Goal: Task Accomplishment & Management: Manage account settings

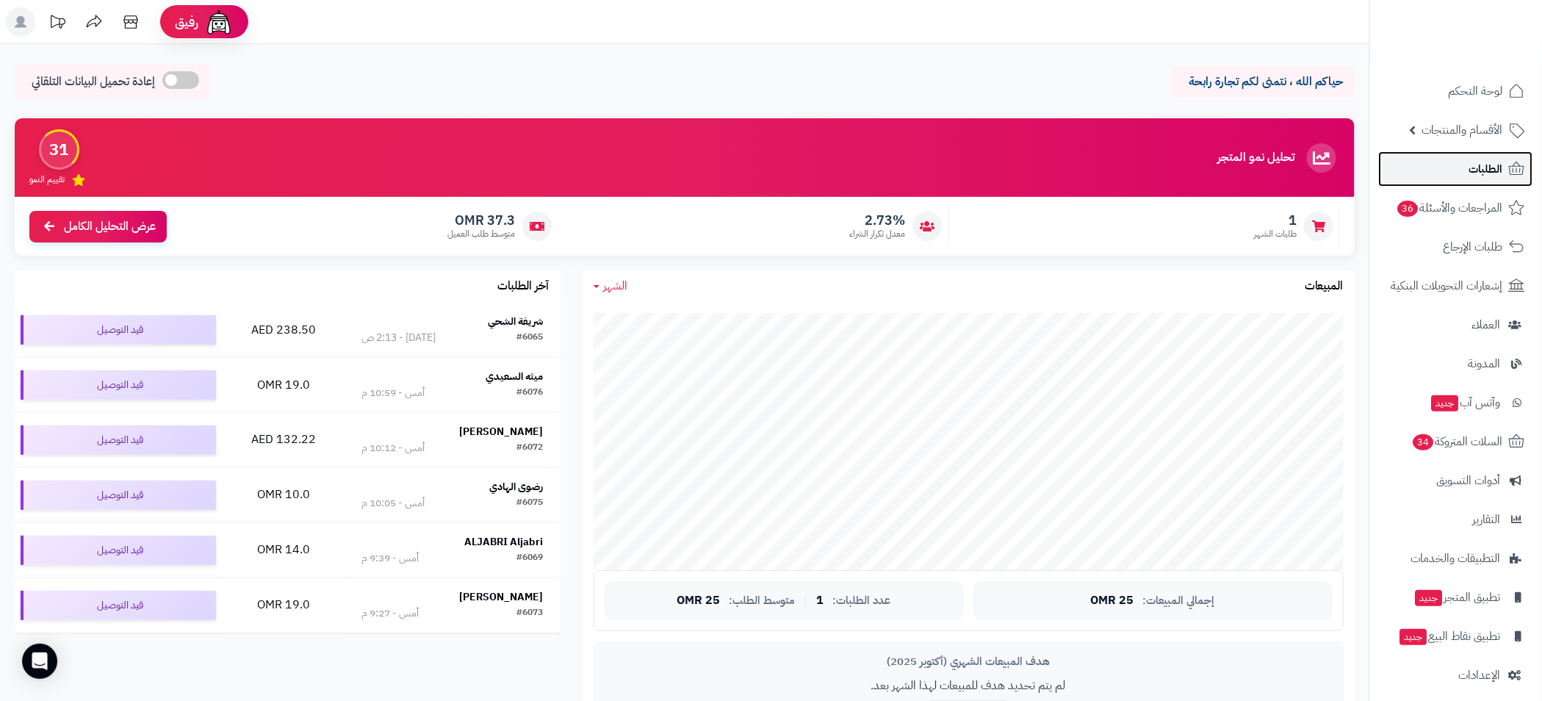
click at [1482, 168] on span "الطلبات" at bounding box center [1486, 169] width 34 height 21
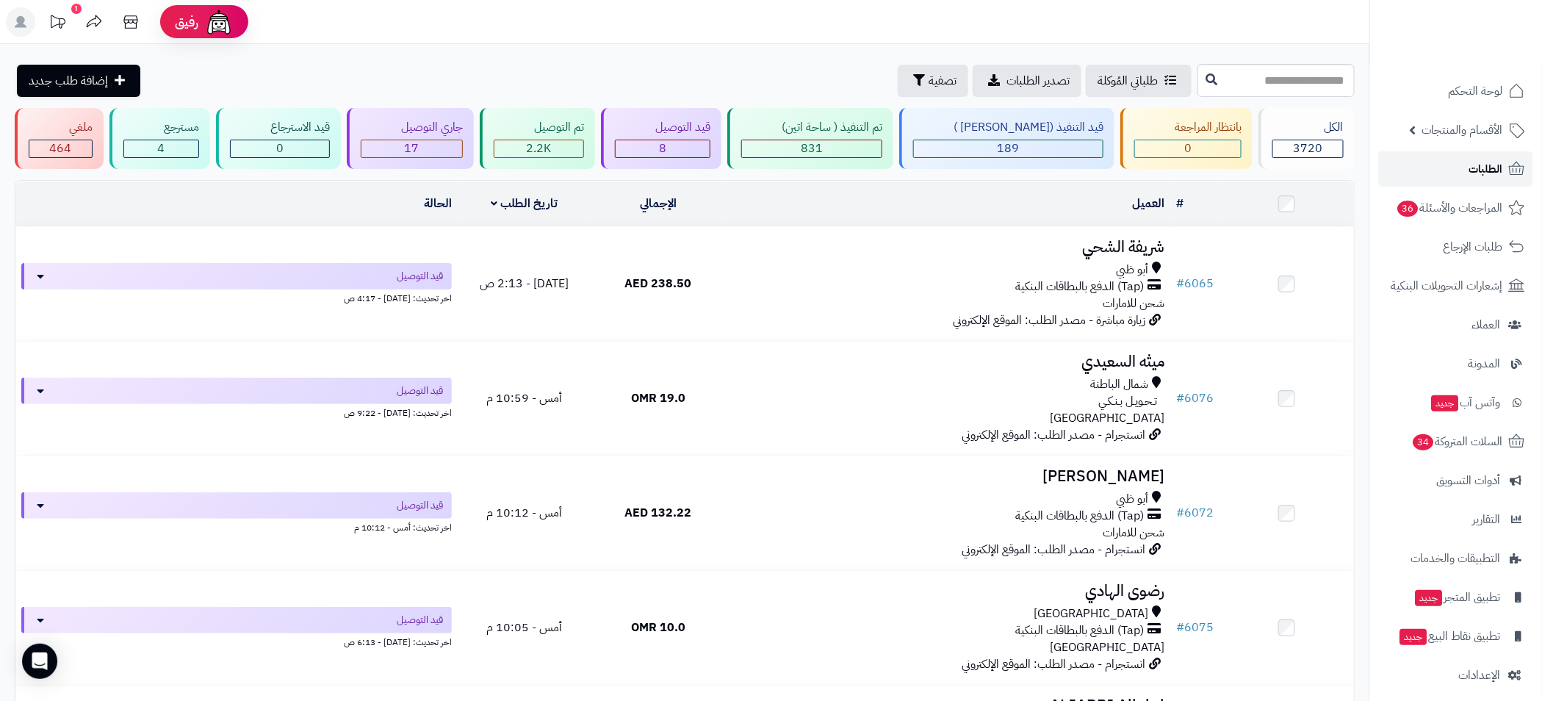
click at [1482, 168] on span "الطلبات" at bounding box center [1486, 169] width 34 height 21
click at [1424, 192] on link "المراجعات والأسئلة 36" at bounding box center [1456, 207] width 154 height 35
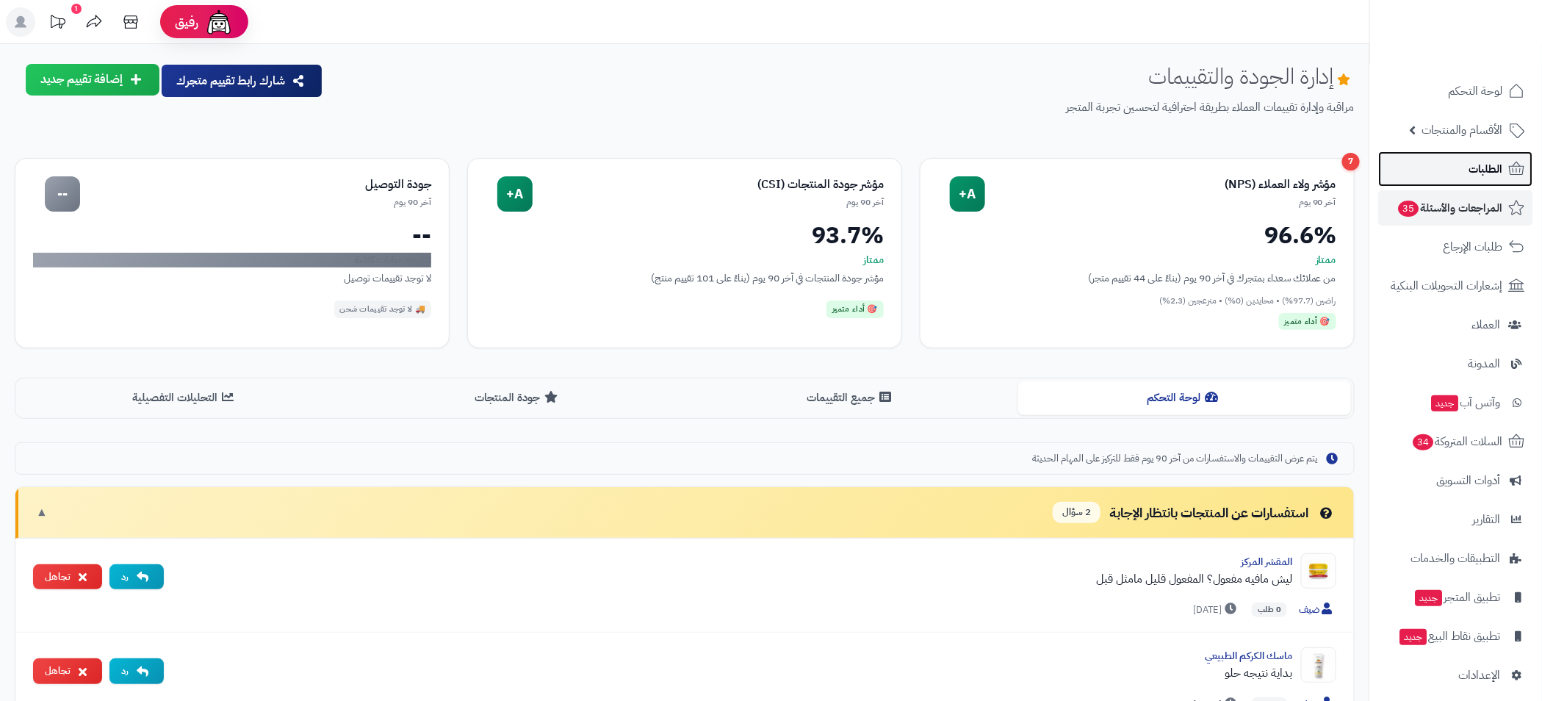
click at [1477, 166] on span "الطلبات" at bounding box center [1486, 169] width 34 height 21
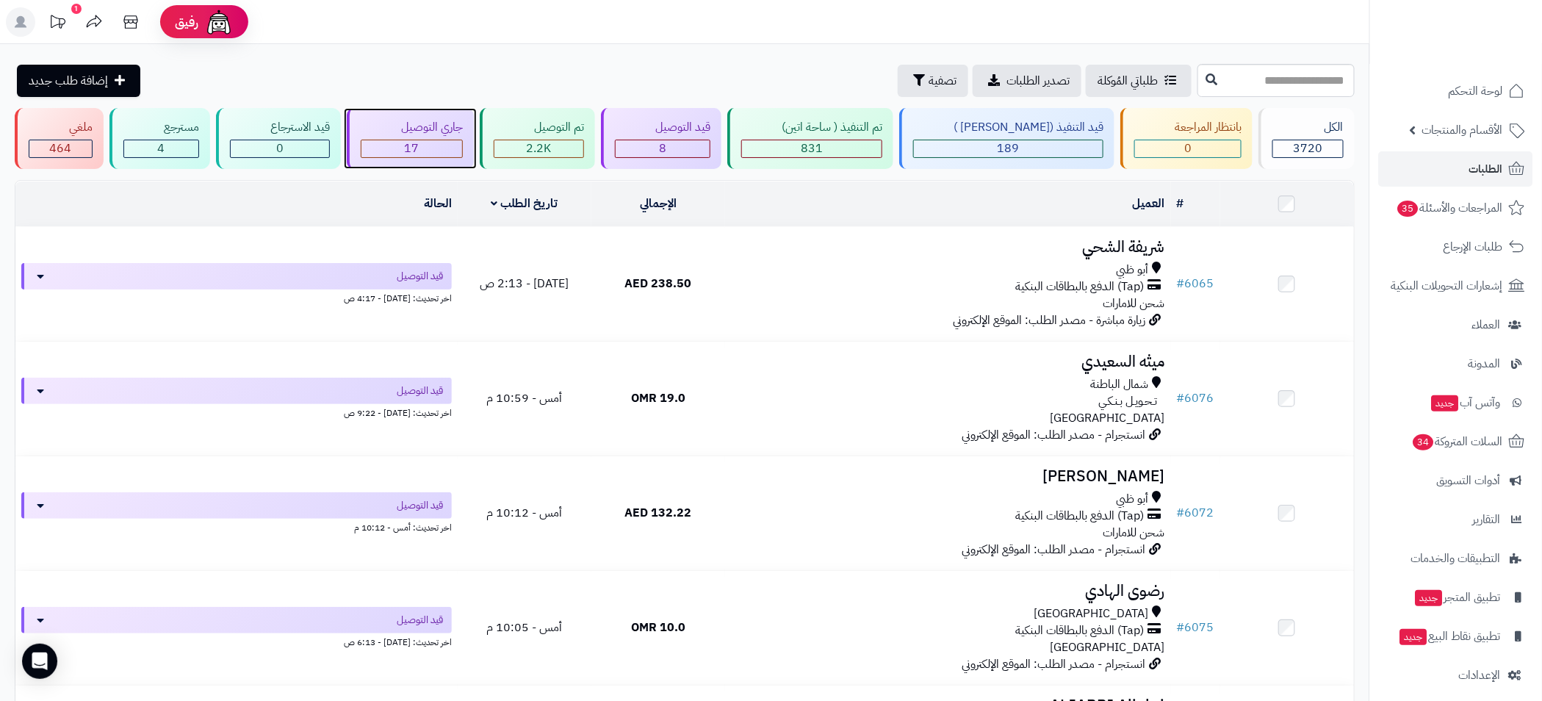
click at [419, 152] on span "17" at bounding box center [412, 149] width 15 height 18
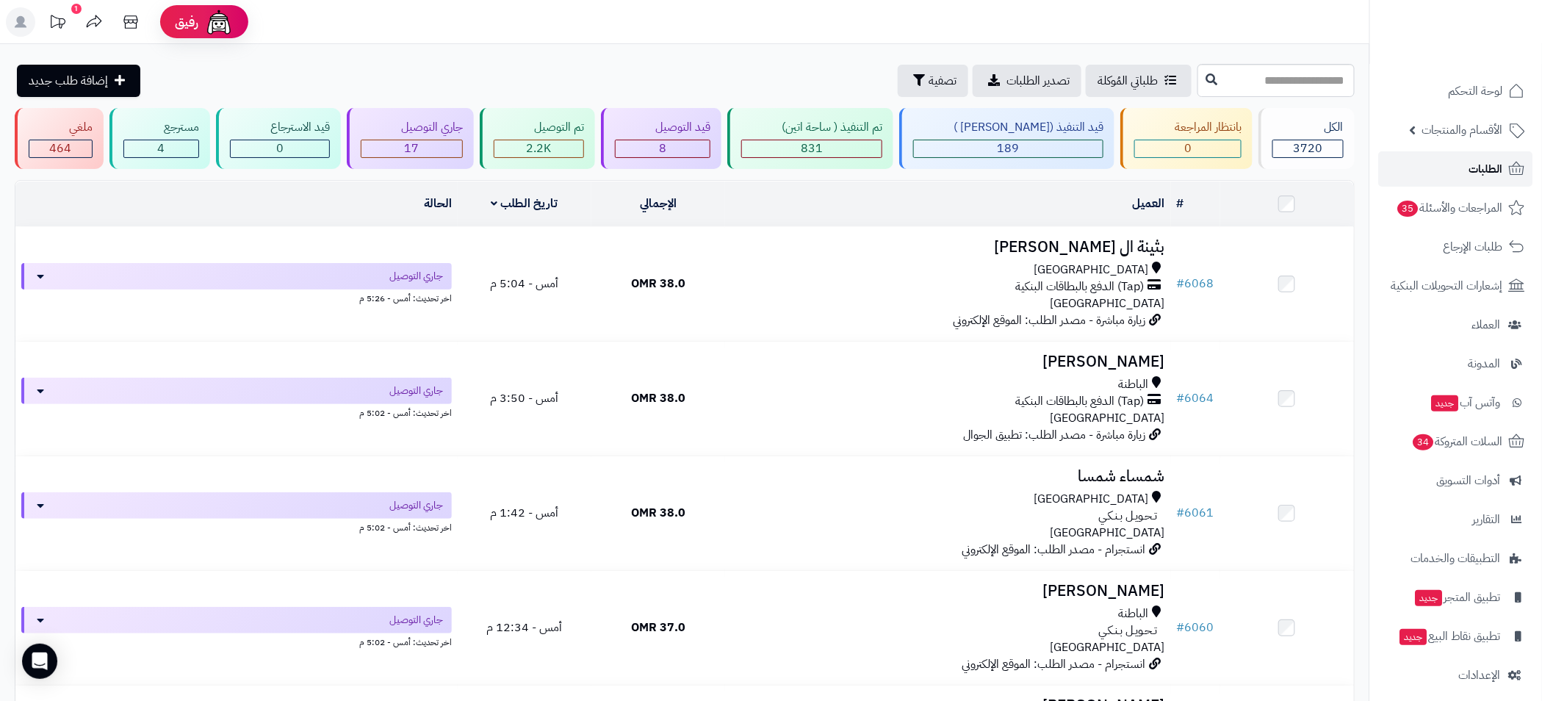
click at [1487, 162] on span "الطلبات" at bounding box center [1486, 169] width 34 height 21
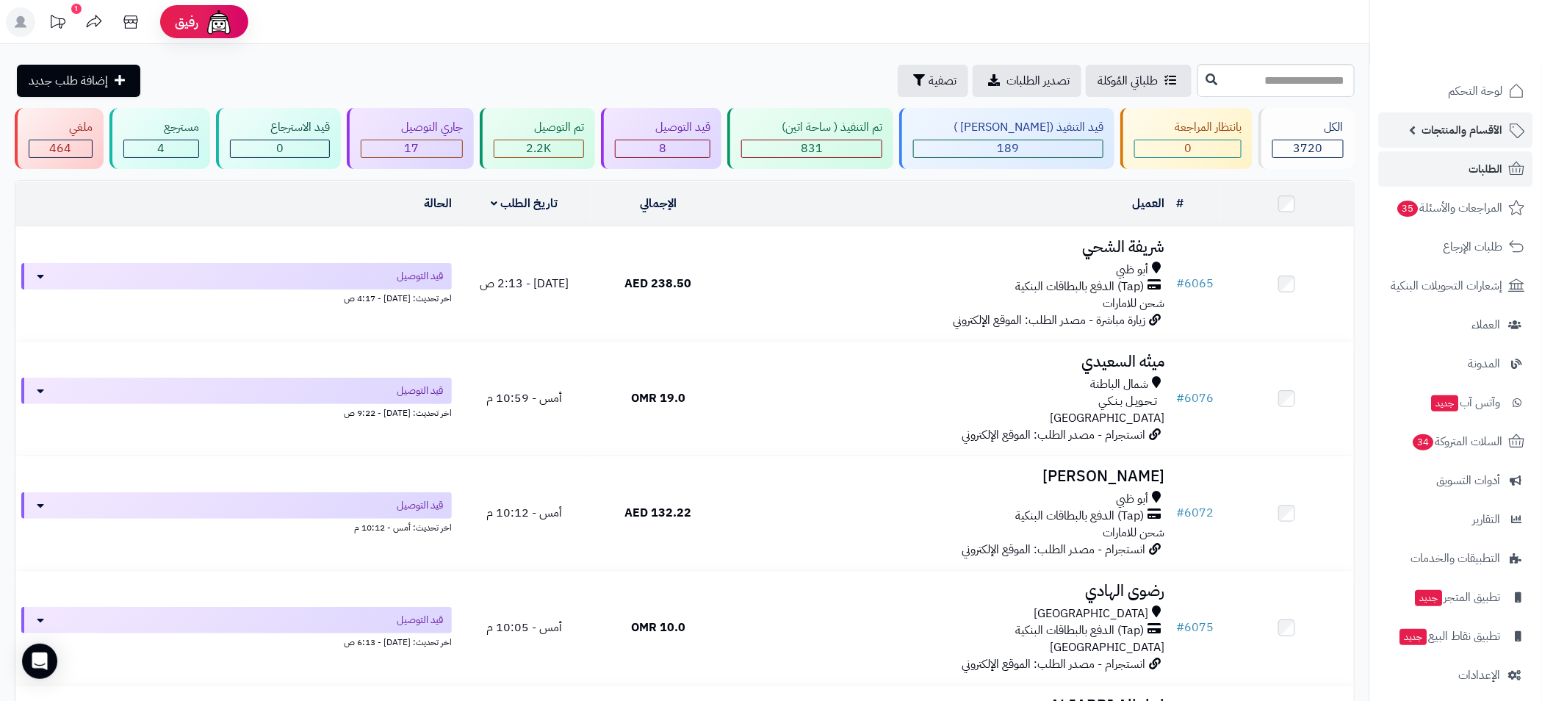
click at [1476, 131] on span "الأقسام والمنتجات" at bounding box center [1462, 130] width 81 height 21
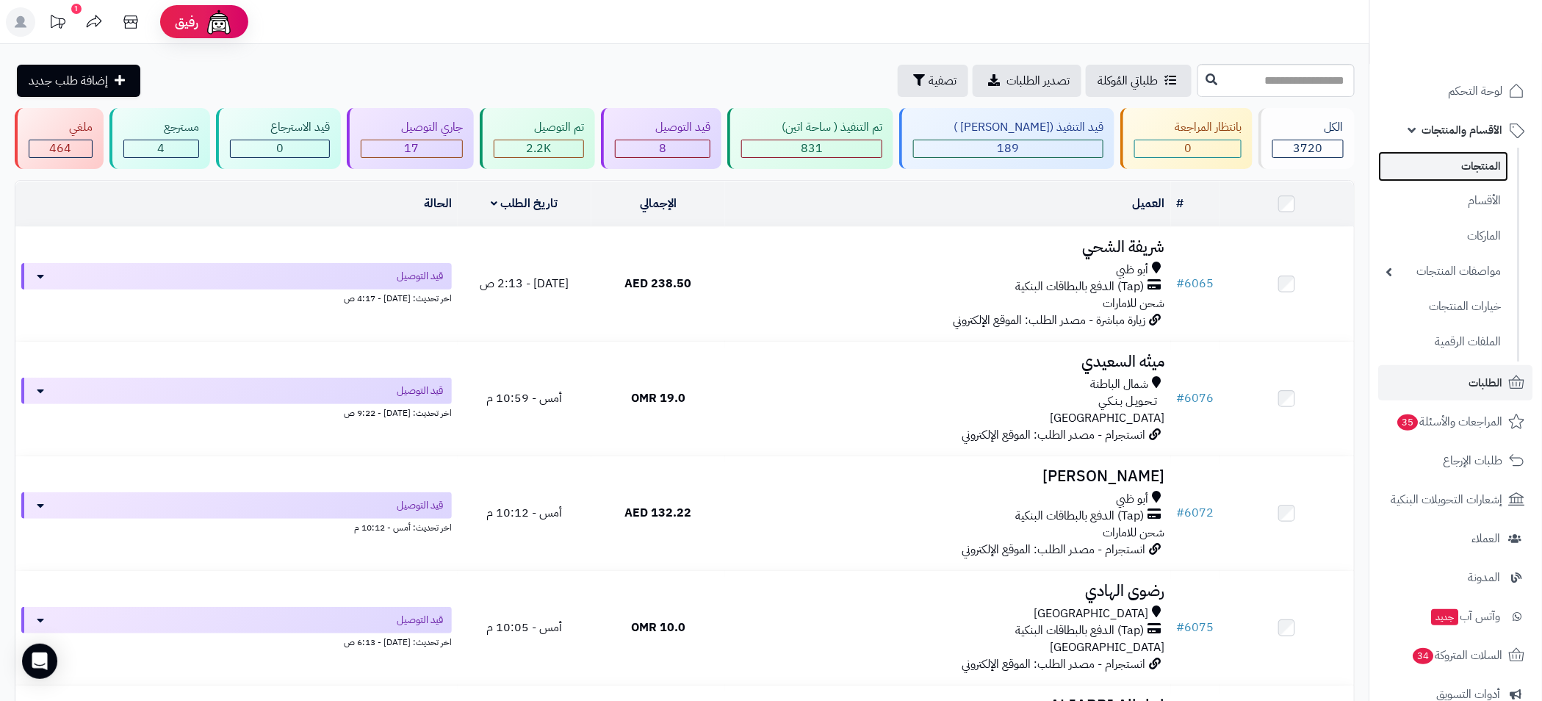
click at [1480, 164] on link "المنتجات" at bounding box center [1444, 166] width 130 height 30
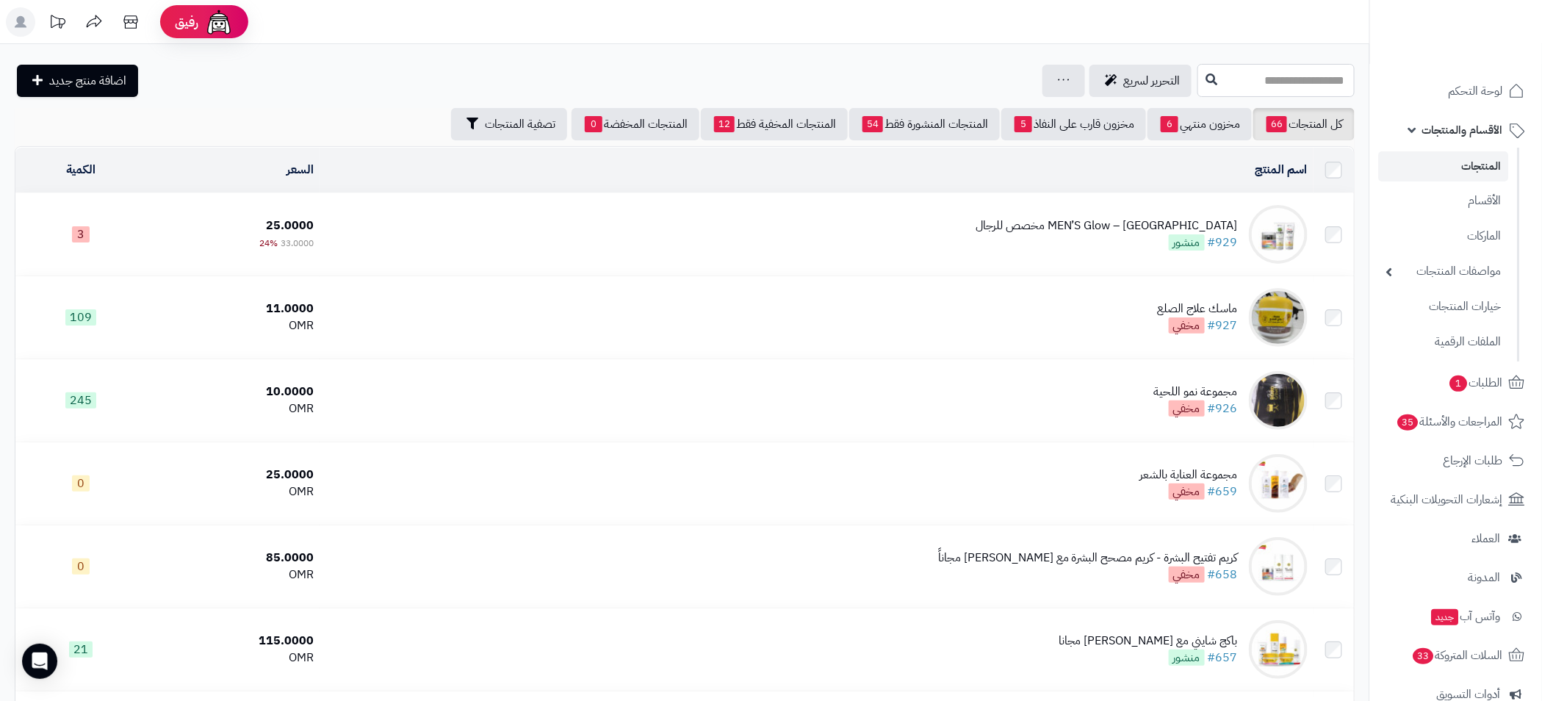
click at [1225, 82] on input "text" at bounding box center [1275, 80] width 157 height 33
type input "**********"
click at [1330, 118] on link "خلطة الاعشاب الطبيعية" at bounding box center [1275, 115] width 157 height 27
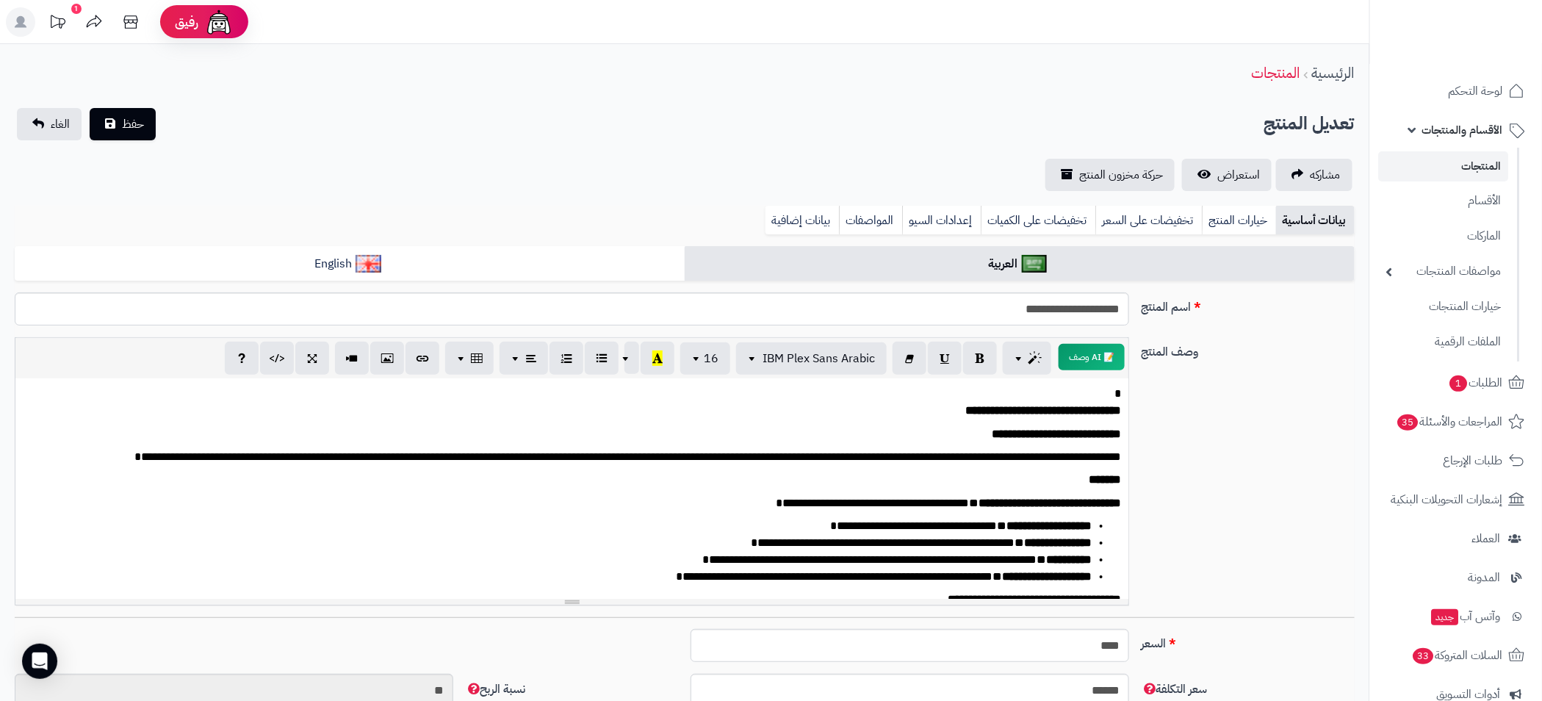
click at [1469, 167] on link "المنتجات" at bounding box center [1444, 166] width 130 height 30
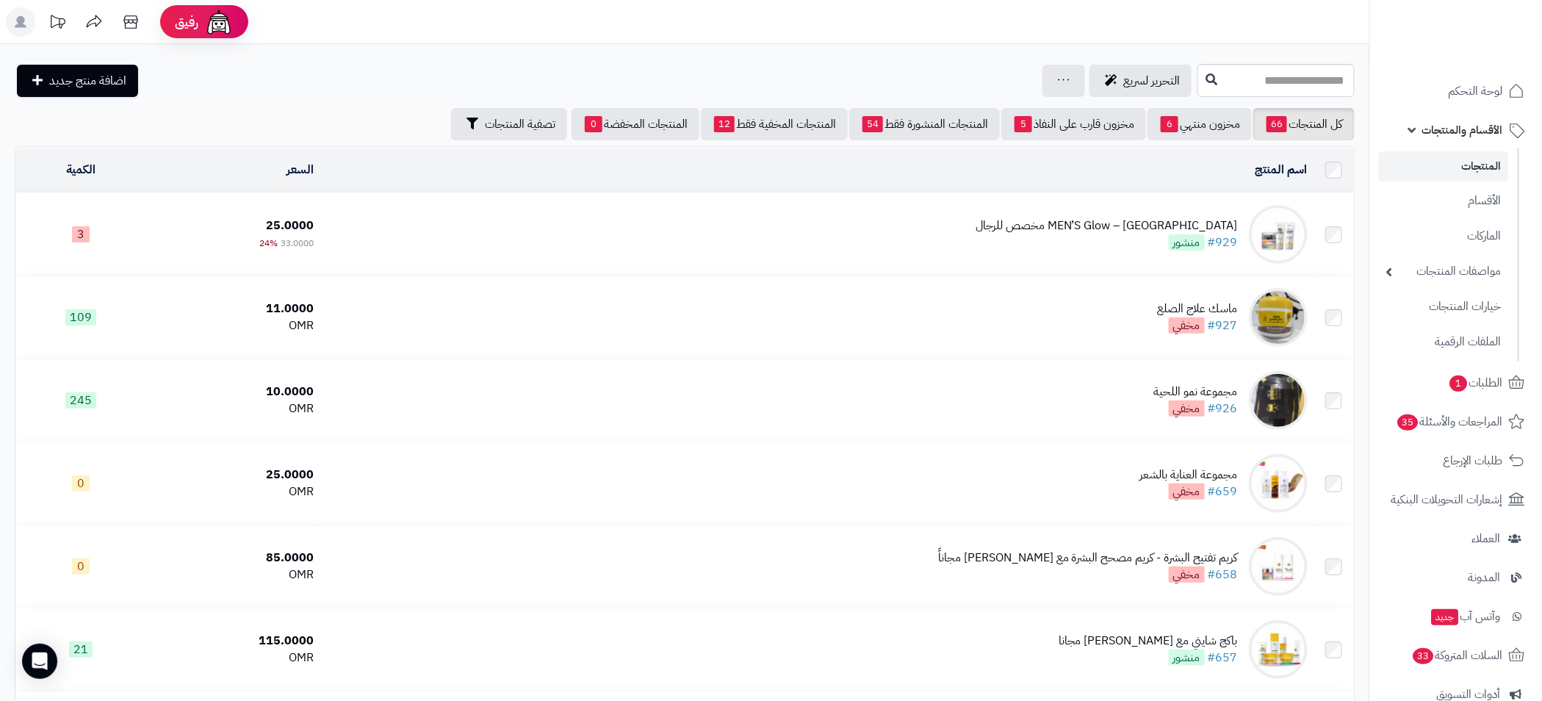
click at [1453, 136] on span "الأقسام والمنتجات" at bounding box center [1462, 130] width 81 height 21
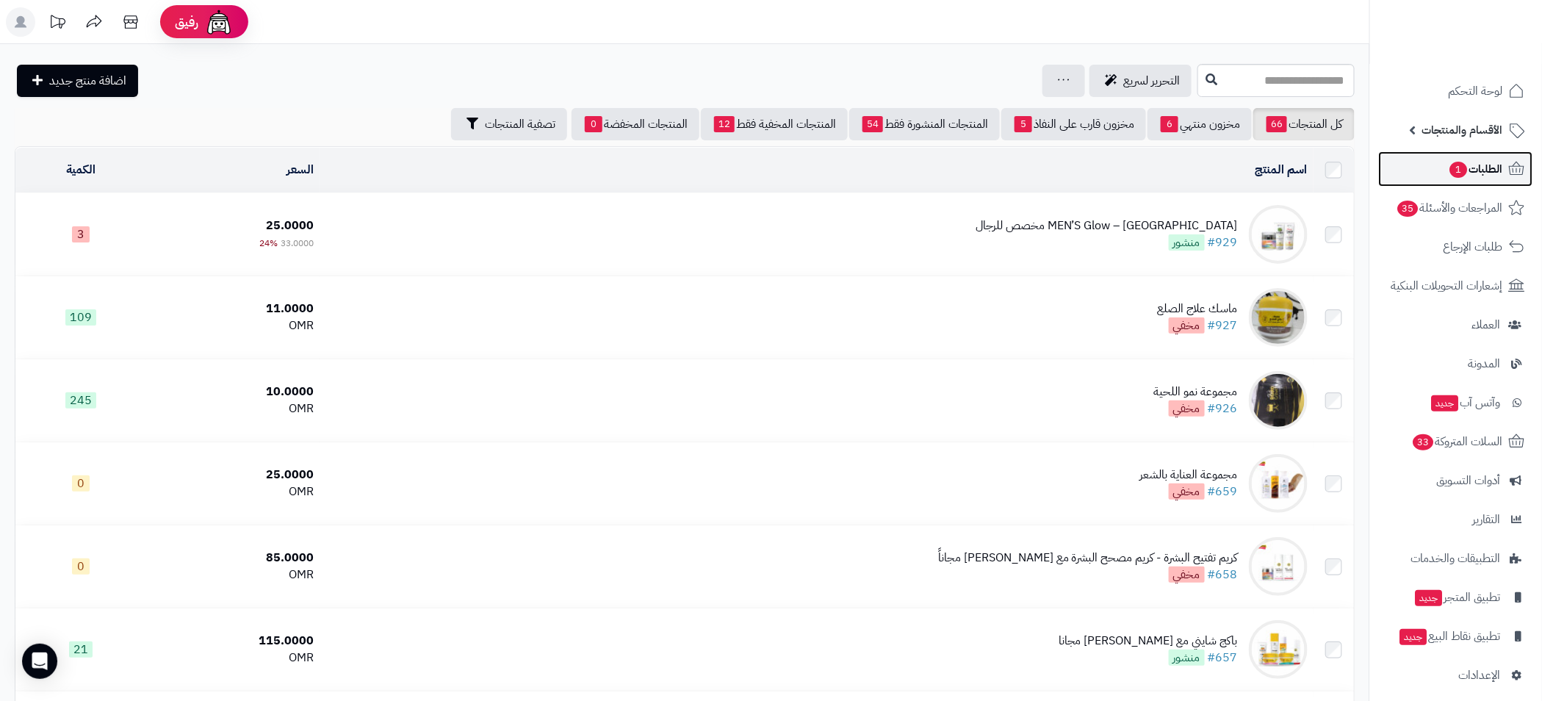
click at [1470, 170] on span "الطلبات 1" at bounding box center [1476, 169] width 54 height 21
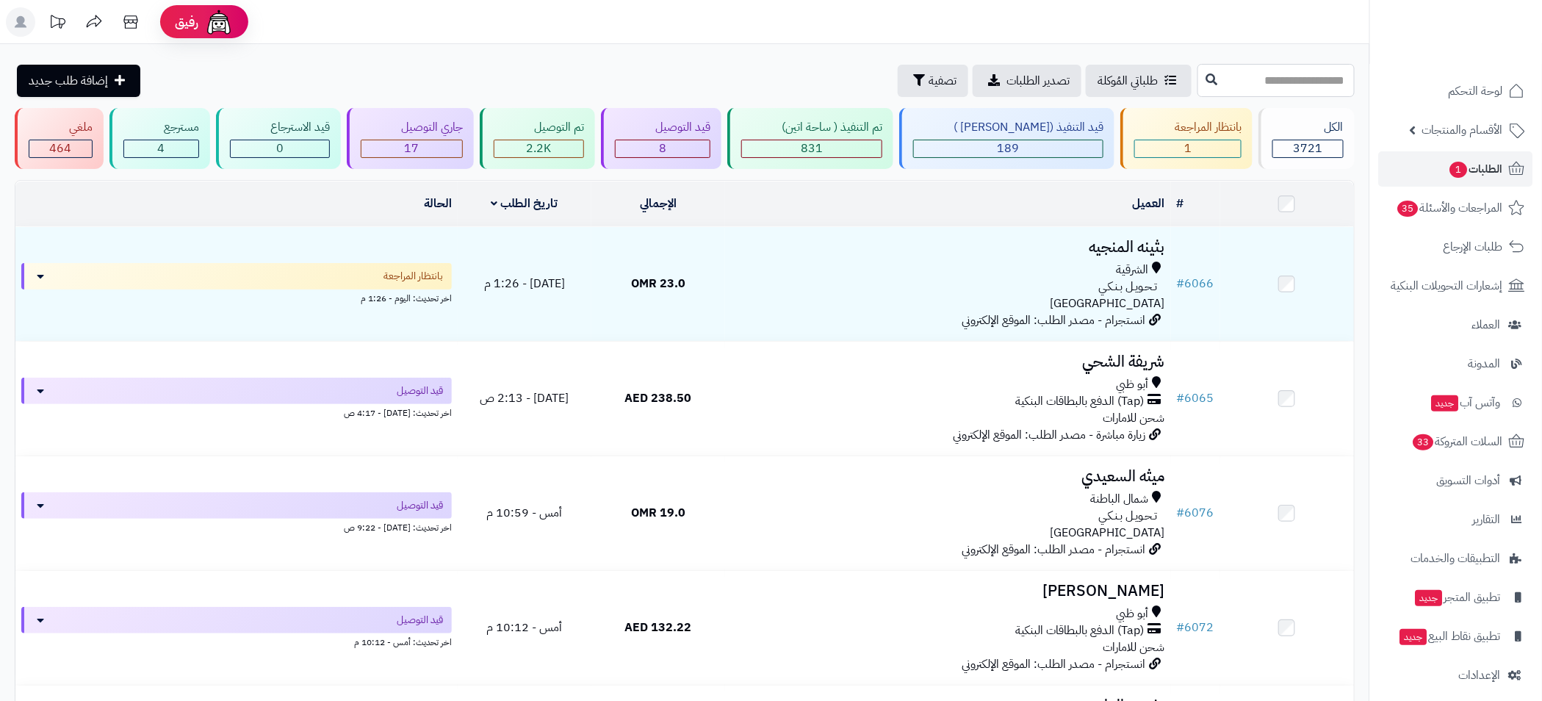
click at [1308, 78] on input "text" at bounding box center [1275, 80] width 157 height 33
type input "****"
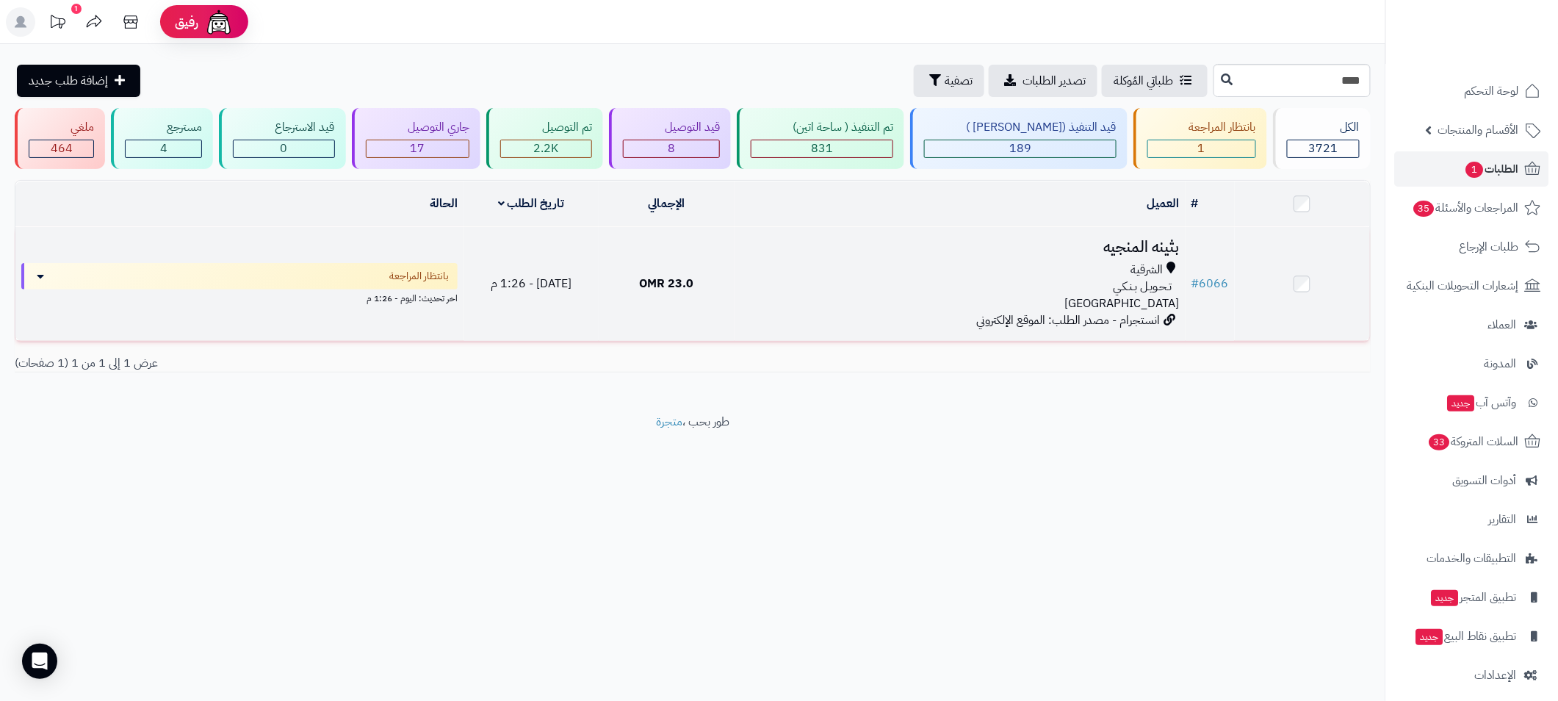
click at [865, 278] on div "تـحـويـل بـنـكـي" at bounding box center [959, 286] width 439 height 17
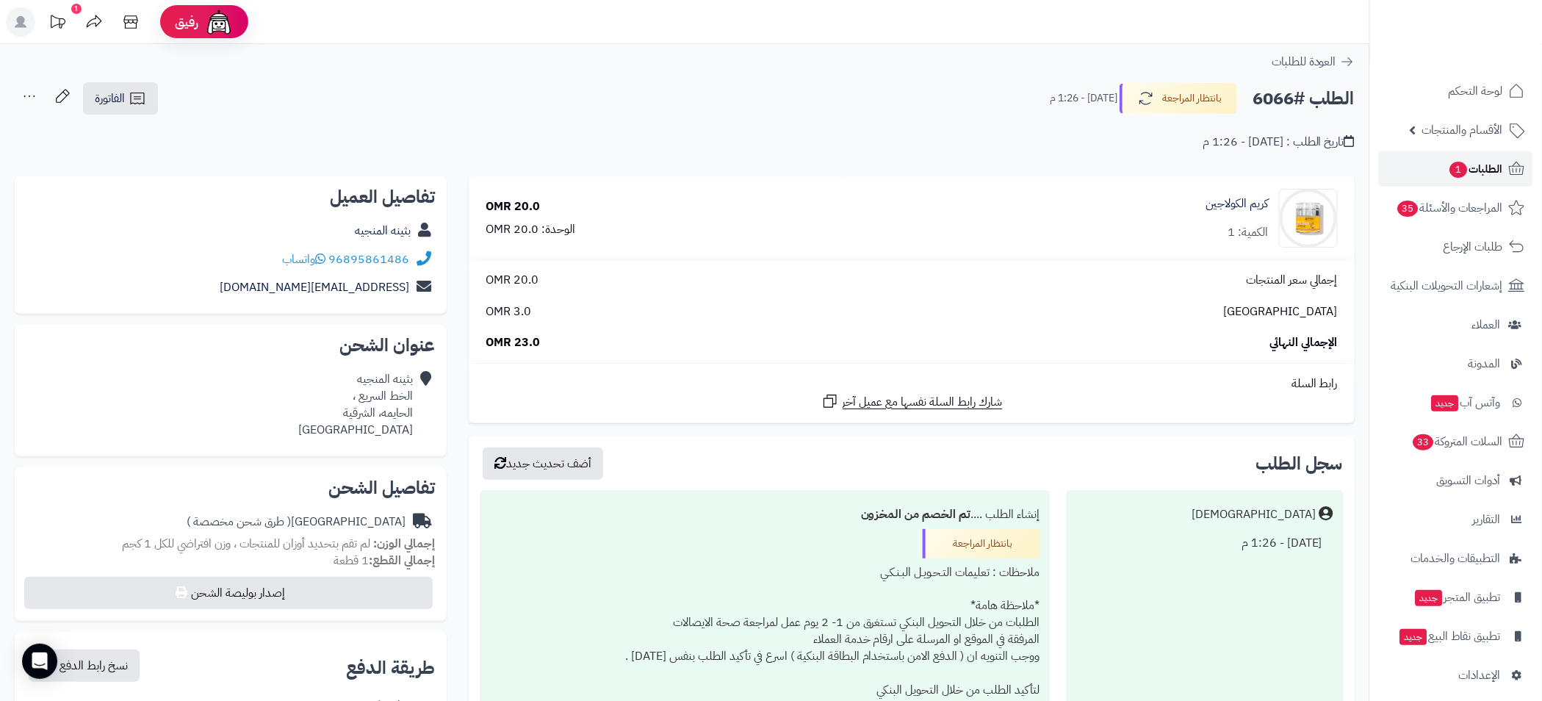
click at [1489, 172] on span "الطلبات 1" at bounding box center [1476, 169] width 54 height 21
click at [1492, 173] on span "الطلبات 1" at bounding box center [1476, 169] width 54 height 21
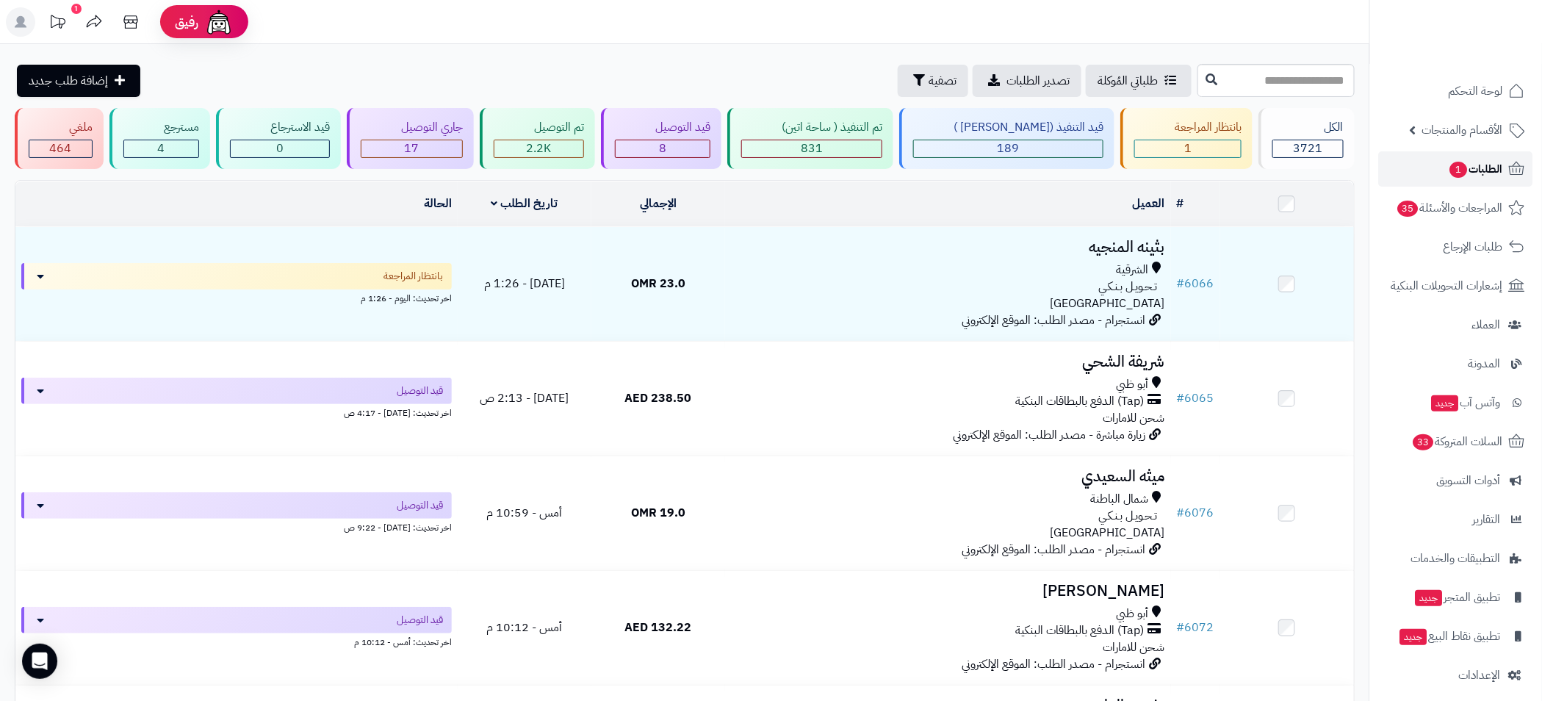
click at [1489, 163] on span "الطلبات 1" at bounding box center [1476, 169] width 54 height 21
click at [1494, 179] on link "الطلبات 1" at bounding box center [1456, 168] width 154 height 35
click at [1457, 159] on span "الطلبات 1" at bounding box center [1476, 169] width 54 height 21
click at [1482, 98] on span "لوحة التحكم" at bounding box center [1476, 91] width 54 height 21
